Goal: Information Seeking & Learning: Compare options

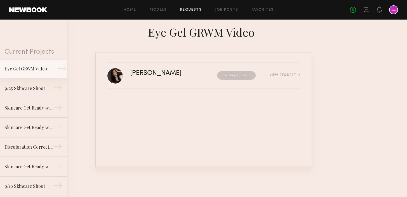
click at [22, 64] on link "Eye Gel GRWM Video →" at bounding box center [33, 69] width 67 height 20
click at [29, 90] on div "9/25 Skincare Shoot" at bounding box center [28, 88] width 49 height 7
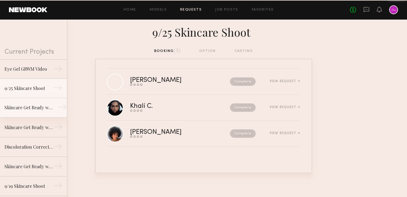
click at [28, 110] on div "Skincare Get Ready with Me Video (Body Treatment)" at bounding box center [28, 107] width 49 height 7
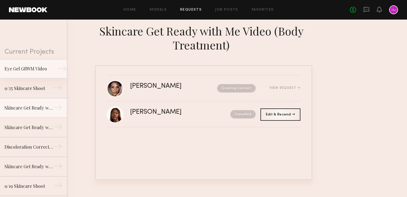
click at [33, 74] on link "Eye Gel GRWM Video →" at bounding box center [33, 69] width 67 height 20
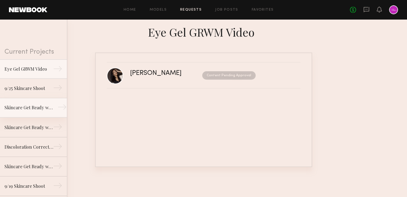
click at [33, 109] on div "Skincare Get Ready with Me Video (Body Treatment)" at bounding box center [28, 107] width 49 height 7
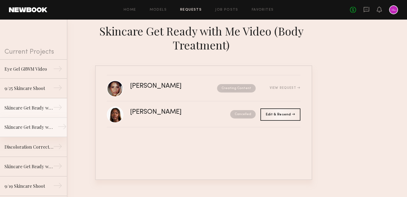
click at [31, 123] on link "Skincare Get Ready with Me Video (Eye Gel) →" at bounding box center [33, 128] width 67 height 20
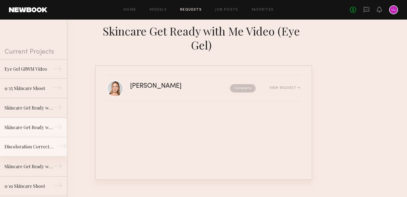
click at [31, 146] on div "Discoloration Correcting Serum GRWM Video" at bounding box center [28, 146] width 49 height 7
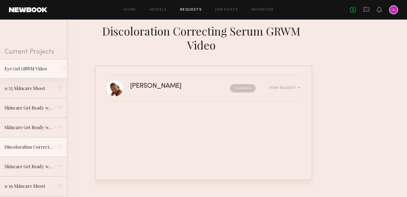
click at [42, 66] on div "Eye Gel GRWM Video" at bounding box center [28, 68] width 49 height 7
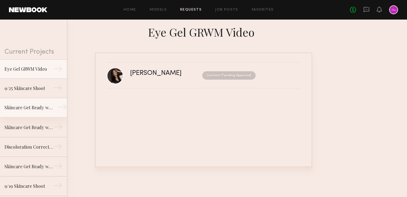
click at [40, 105] on div "Skincare Get Ready with Me Video (Body Treatment)" at bounding box center [28, 107] width 49 height 7
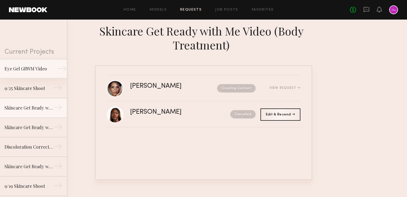
click at [40, 72] on div "Eye Gel GRWM Video" at bounding box center [28, 68] width 49 height 7
